Goal: Information Seeking & Learning: Learn about a topic

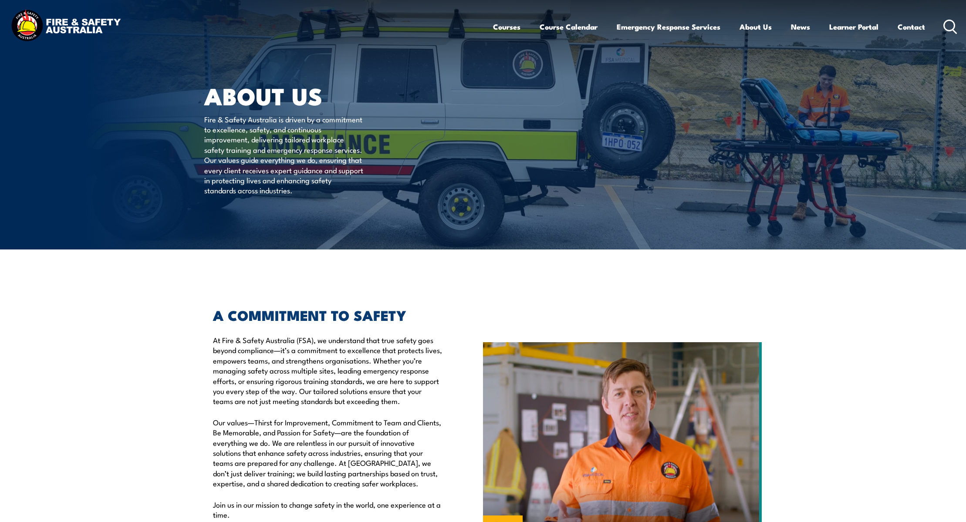
click at [92, 23] on img at bounding box center [66, 26] width 114 height 37
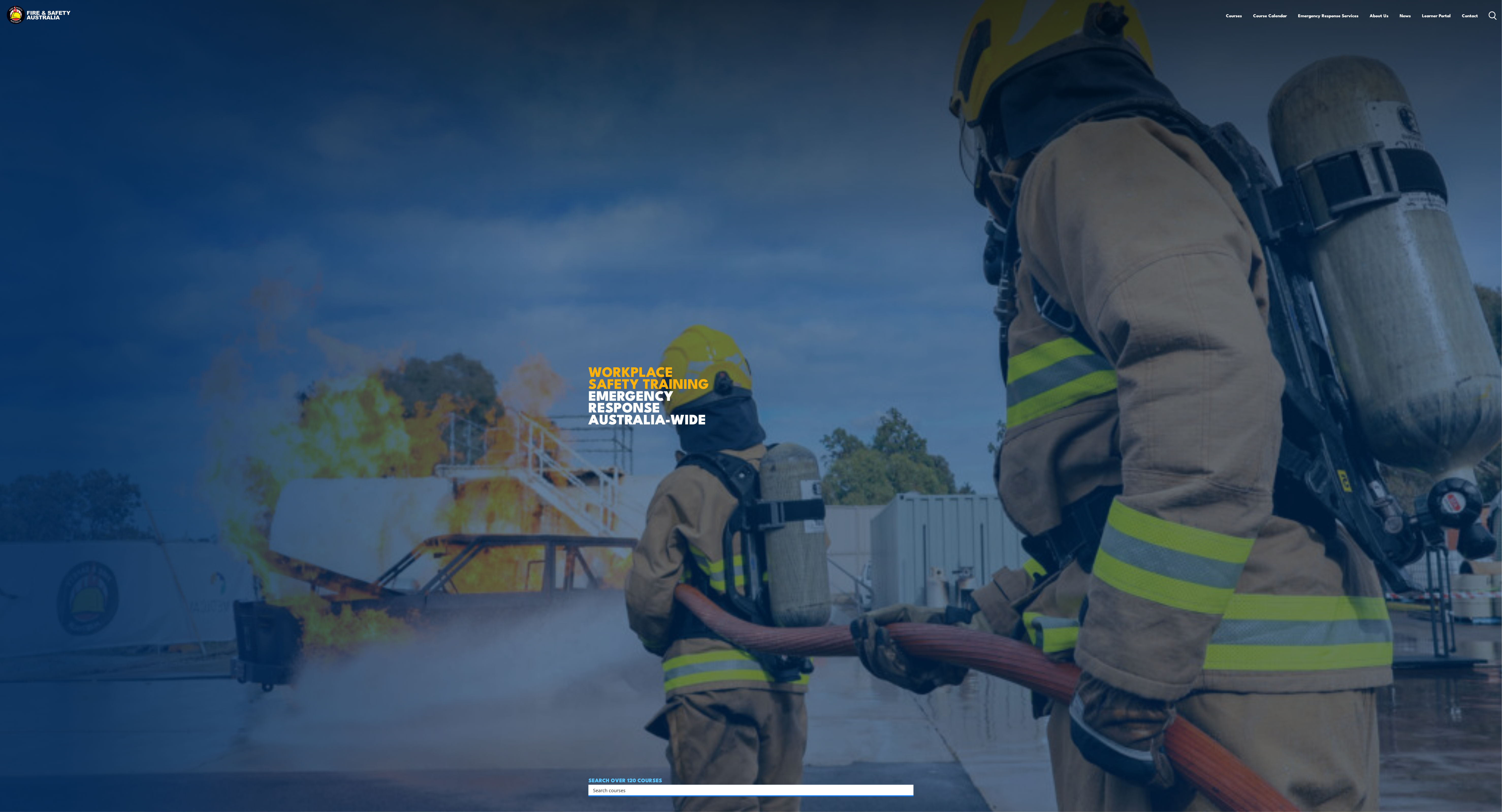
drag, startPoint x: 468, startPoint y: 20, endPoint x: 970, endPoint y: 376, distance: 615.4
click at [563, 304] on img at bounding box center [751, 406] width 1502 height 812
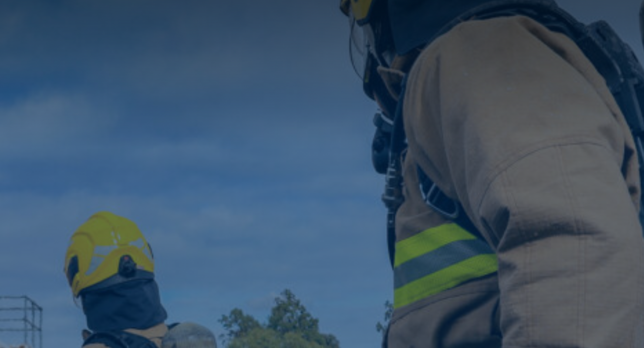
drag, startPoint x: 2116, startPoint y: 172, endPoint x: 438, endPoint y: 118, distance: 1679.1
click at [438, 118] on article "WORKPLACE SAFETY TRAINING EMERGENCY RESPONSE AUSTRALIA-WIDE SEARCH OVER 120 COU…" at bounding box center [323, 174] width 558 height 348
